Goal: Information Seeking & Learning: Learn about a topic

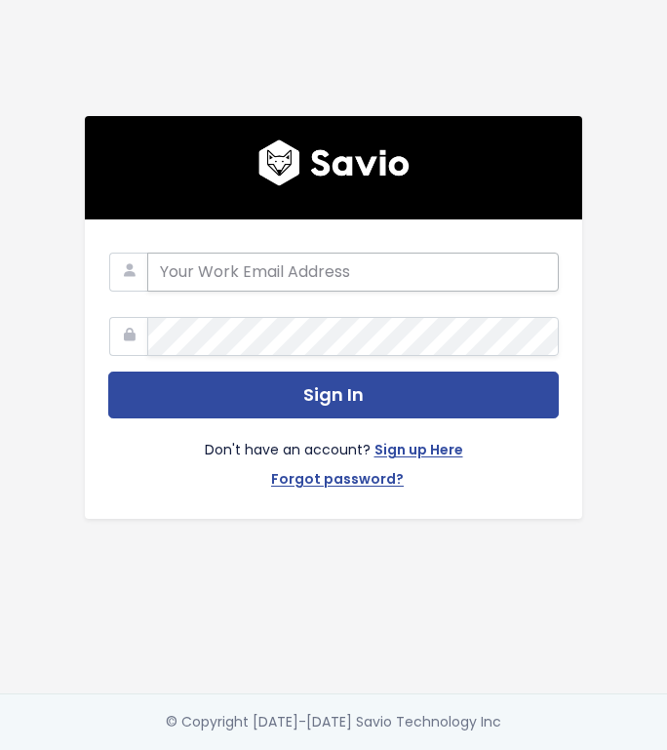
click at [236, 257] on input "email" at bounding box center [353, 272] width 412 height 39
type input "product@mongooseresearch.com"
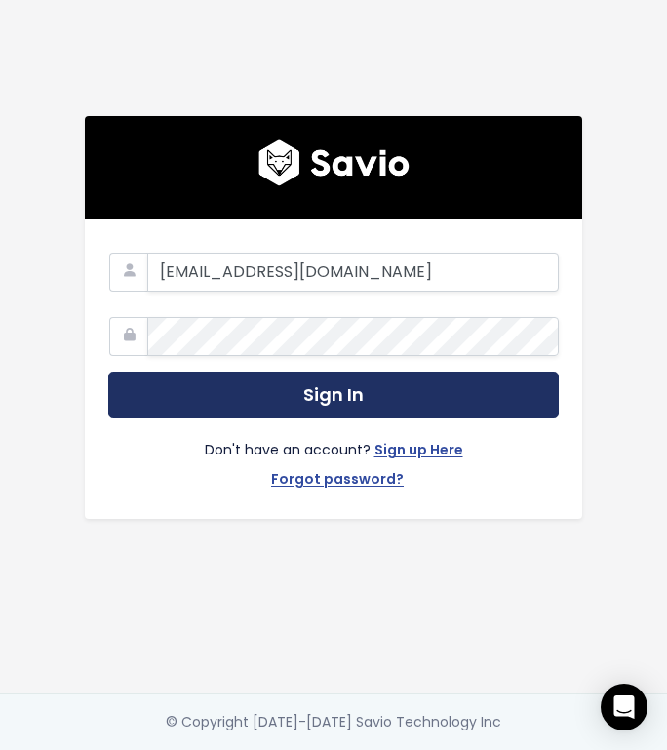
click at [182, 376] on button "Sign In" at bounding box center [333, 396] width 451 height 48
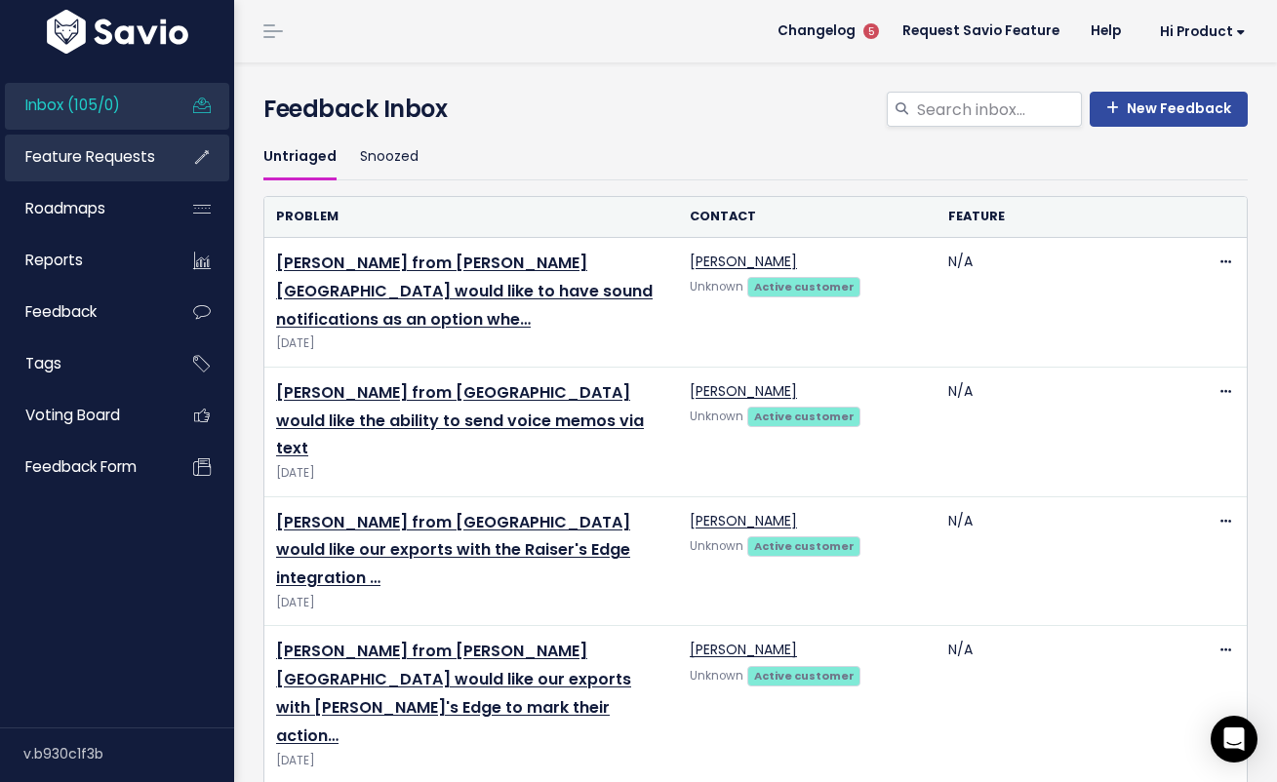
click at [122, 164] on span "Feature Requests" at bounding box center [90, 156] width 130 height 20
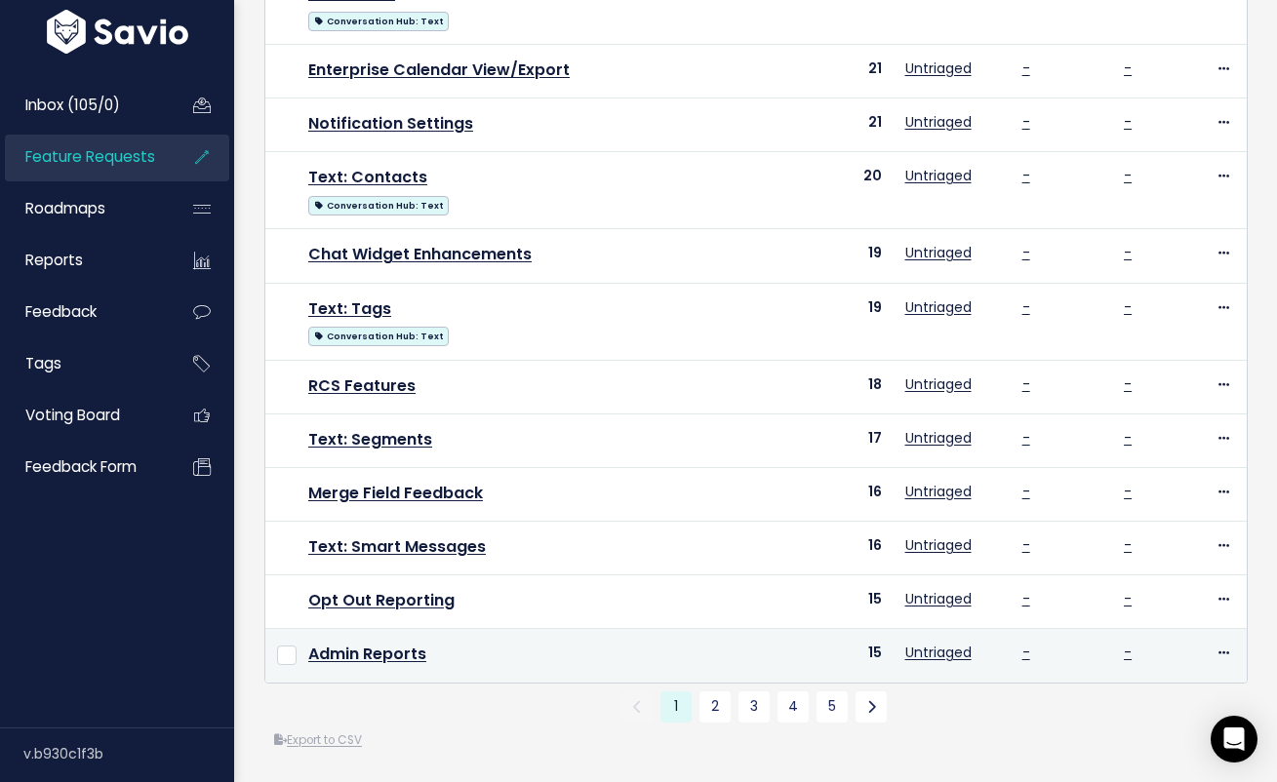
scroll to position [844, 0]
click at [365, 643] on link "Admin Reports" at bounding box center [367, 654] width 118 height 22
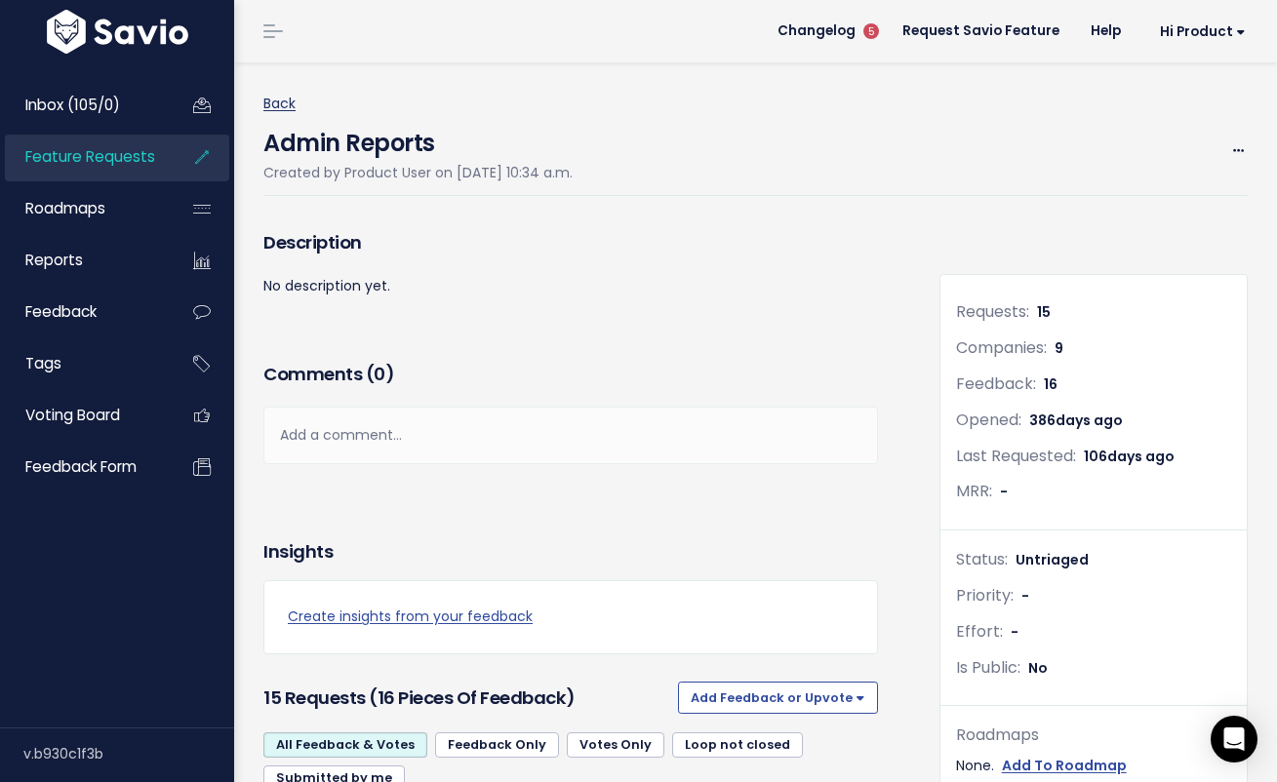
click at [283, 99] on link "Back" at bounding box center [279, 104] width 32 height 20
